Goal: Task Accomplishment & Management: Manage account settings

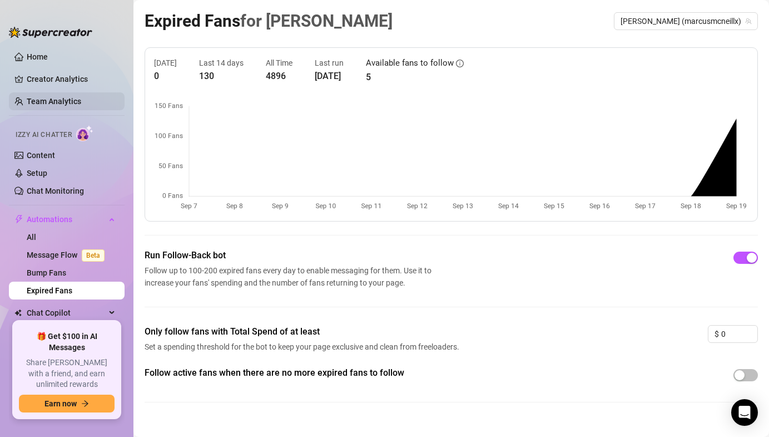
click at [46, 105] on link "Team Analytics" at bounding box center [54, 101] width 55 height 9
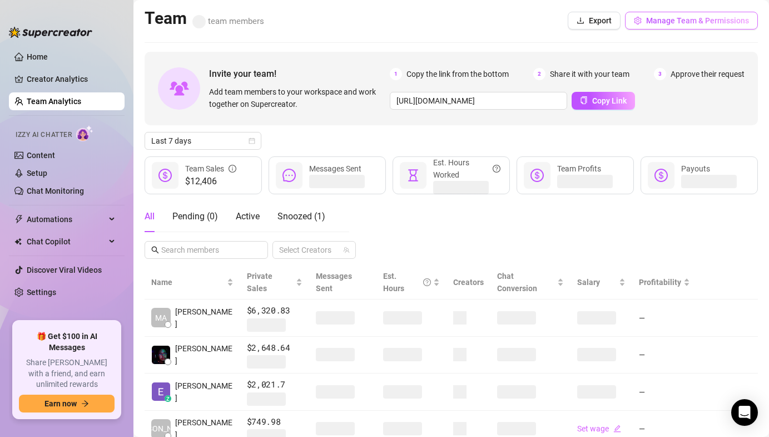
click at [680, 25] on button "Manage Team & Permissions" at bounding box center [691, 21] width 133 height 18
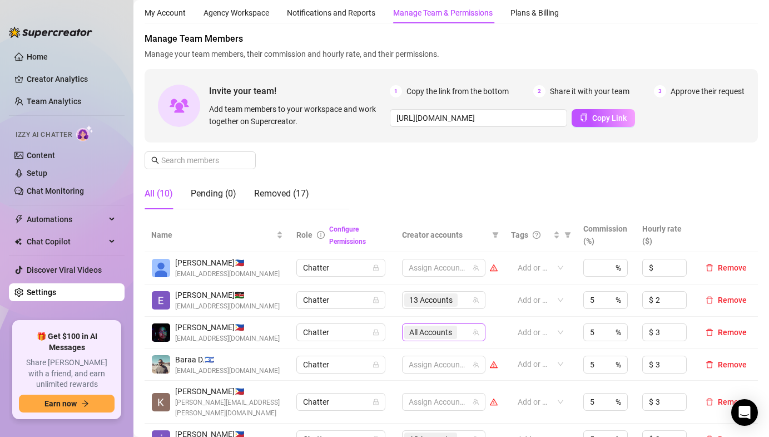
scroll to position [39, 0]
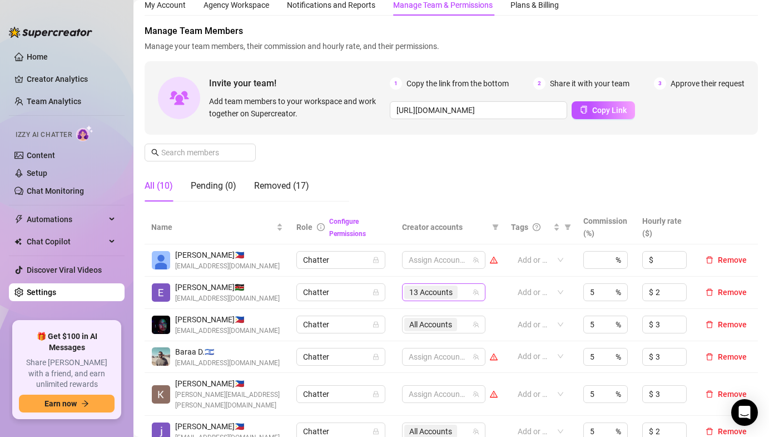
click at [418, 296] on span "13 Accounts" at bounding box center [430, 292] width 43 height 12
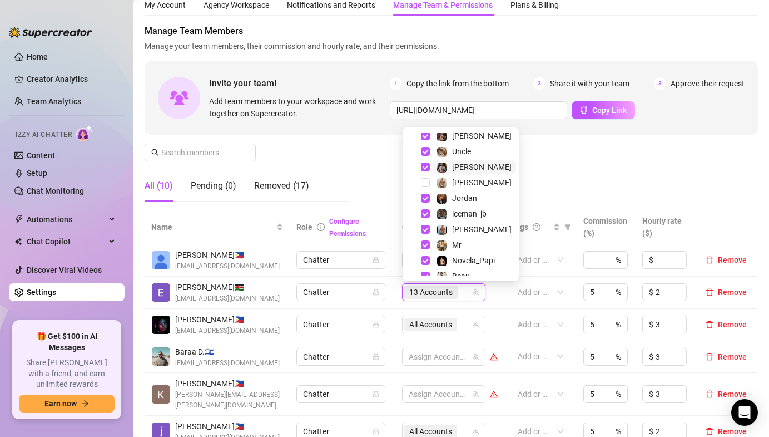
scroll to position [91, 0]
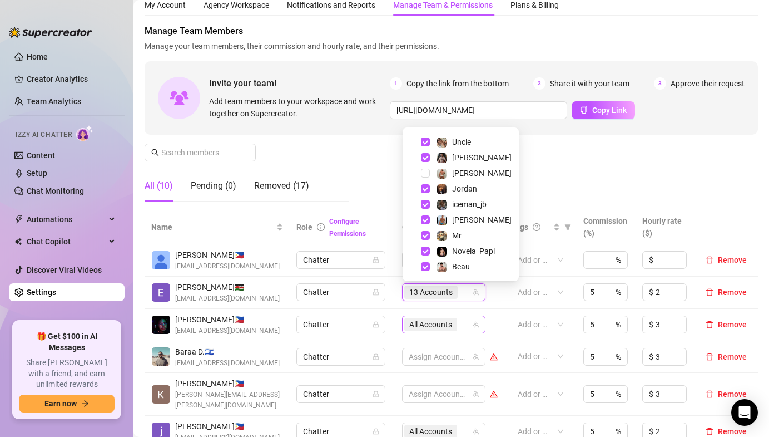
click at [418, 325] on span "All Accounts" at bounding box center [430, 324] width 43 height 12
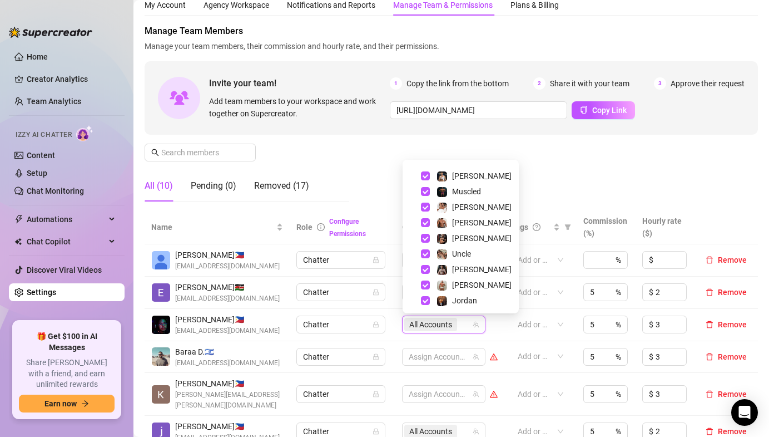
scroll to position [17, 0]
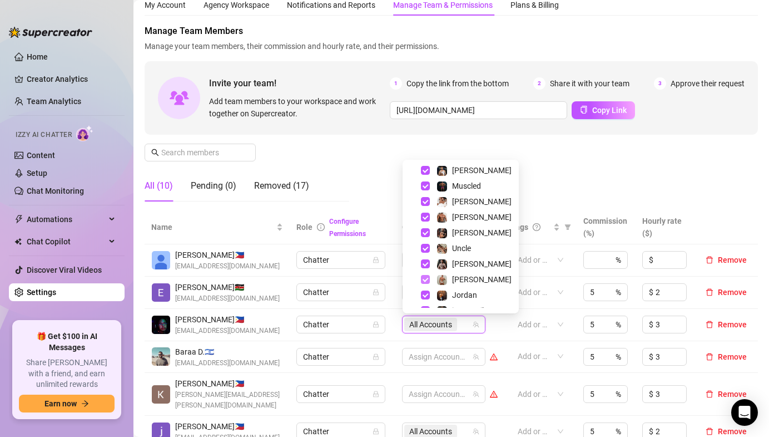
click at [425, 281] on span "Select tree node" at bounding box center [425, 279] width 9 height 9
checkbox input "false"
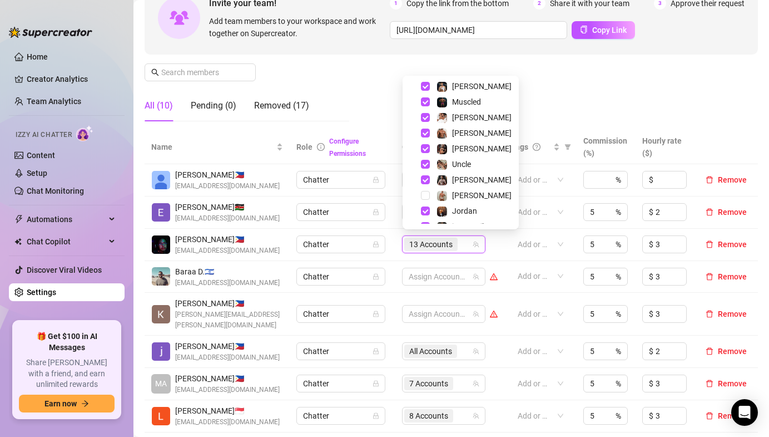
scroll to position [125, 0]
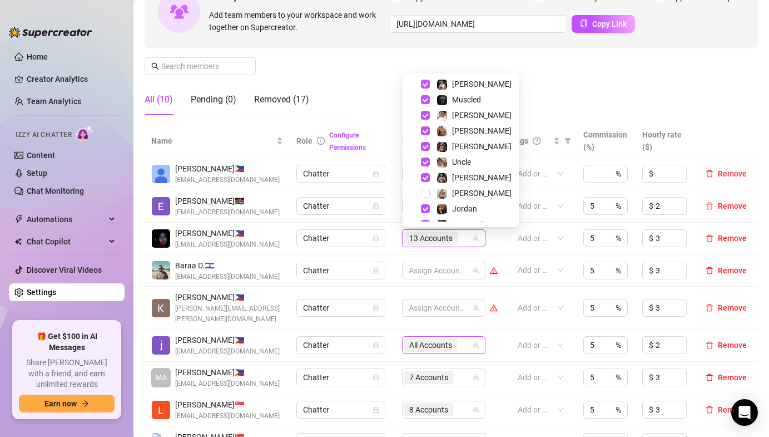
click at [419, 339] on span "All Accounts" at bounding box center [430, 345] width 43 height 12
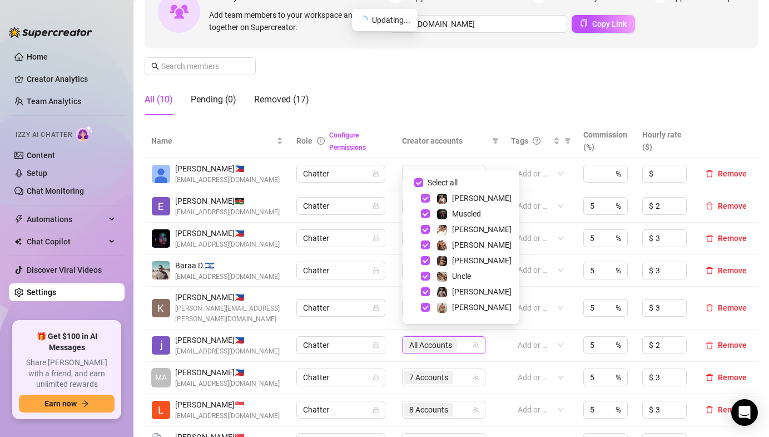
click at [425, 302] on div "[PERSON_NAME]" at bounding box center [460, 306] width 111 height 13
click at [423, 305] on span "Select tree node" at bounding box center [425, 307] width 9 height 9
checkbox input "false"
click at [395, 305] on td "Assign Accounts" at bounding box center [449, 307] width 109 height 43
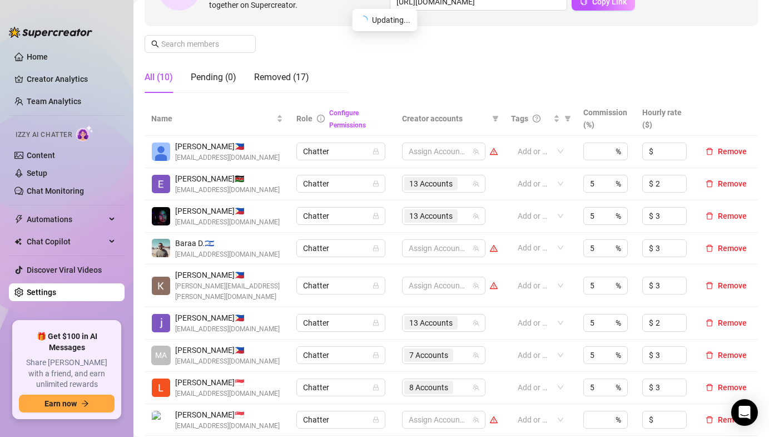
scroll to position [150, 0]
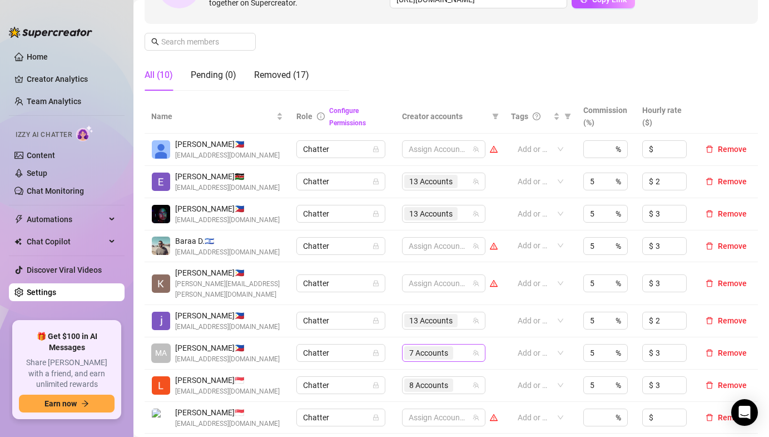
click at [420, 346] on span "7 Accounts" at bounding box center [428, 352] width 39 height 12
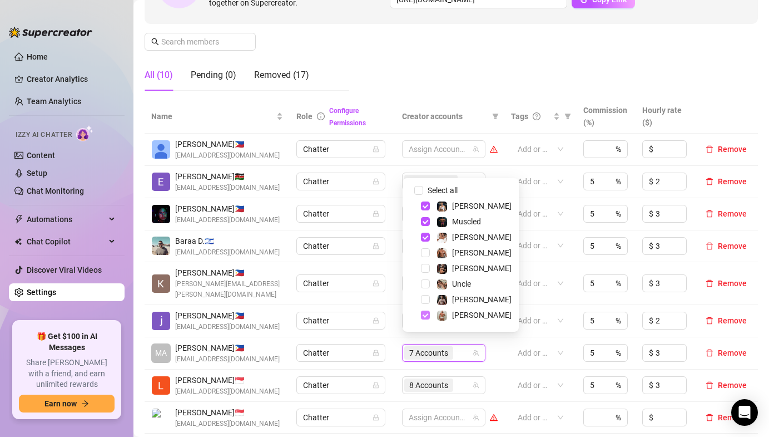
click at [425, 315] on span "Select tree node" at bounding box center [425, 314] width 9 height 9
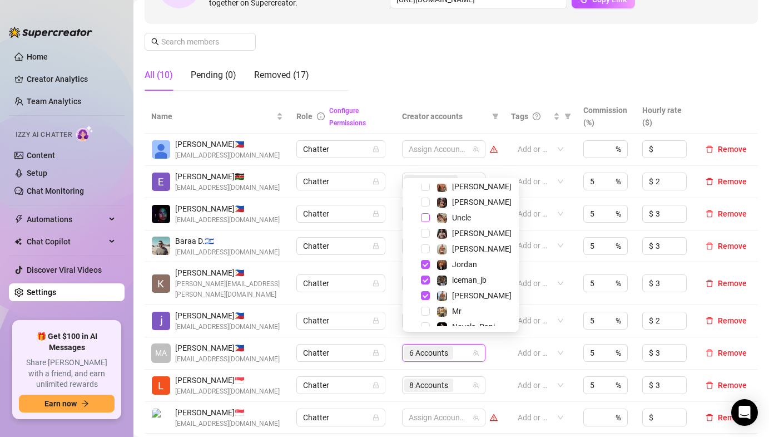
scroll to position [67, 0]
click at [220, 259] on td "Baraa D. 🇮🇱 [EMAIL_ADDRESS][DOMAIN_NAME]" at bounding box center [217, 246] width 145 height 32
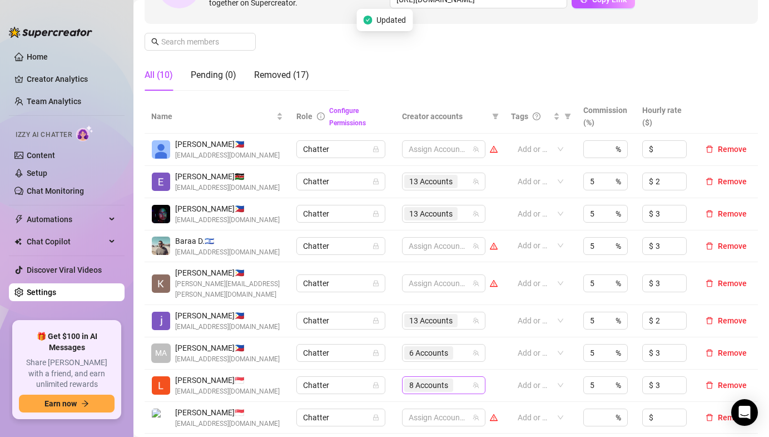
click at [430, 379] on span "8 Accounts" at bounding box center [428, 385] width 39 height 12
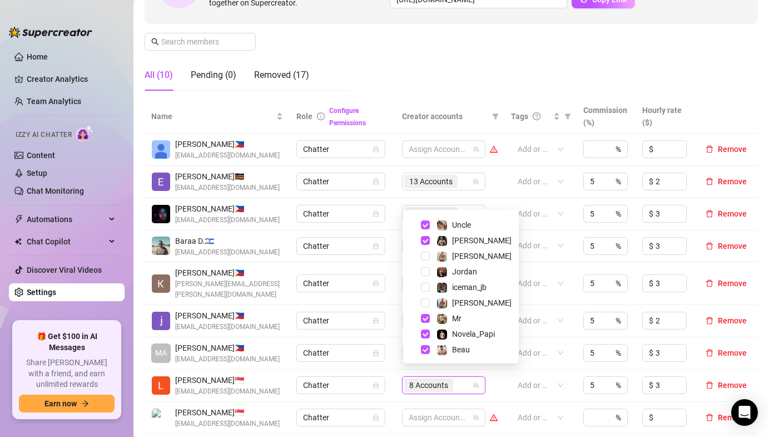
scroll to position [91, 0]
click at [388, 225] on td "Chatter" at bounding box center [342, 214] width 105 height 32
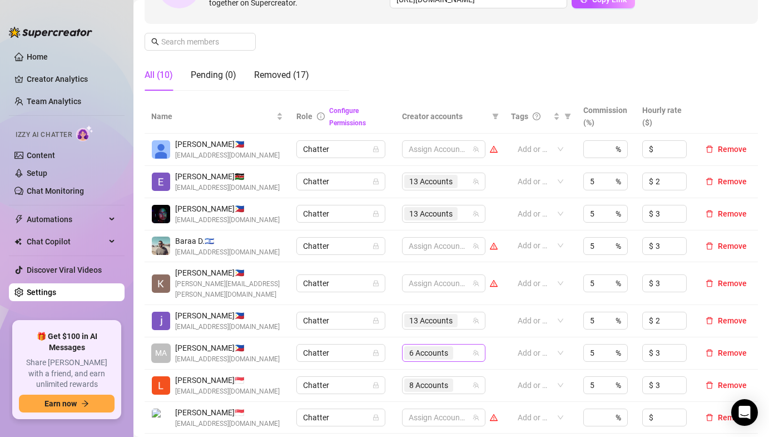
click at [415, 346] on span "6 Accounts" at bounding box center [428, 352] width 39 height 12
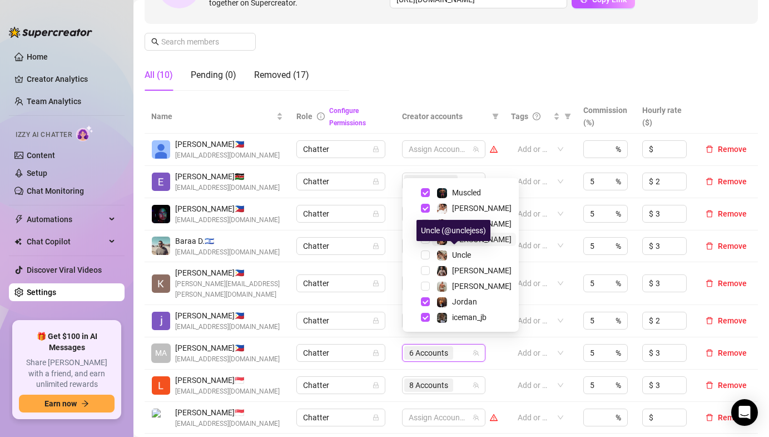
scroll to position [29, 0]
click at [328, 197] on td "Chatter" at bounding box center [342, 182] width 105 height 32
